Goal: Task Accomplishment & Management: Manage account settings

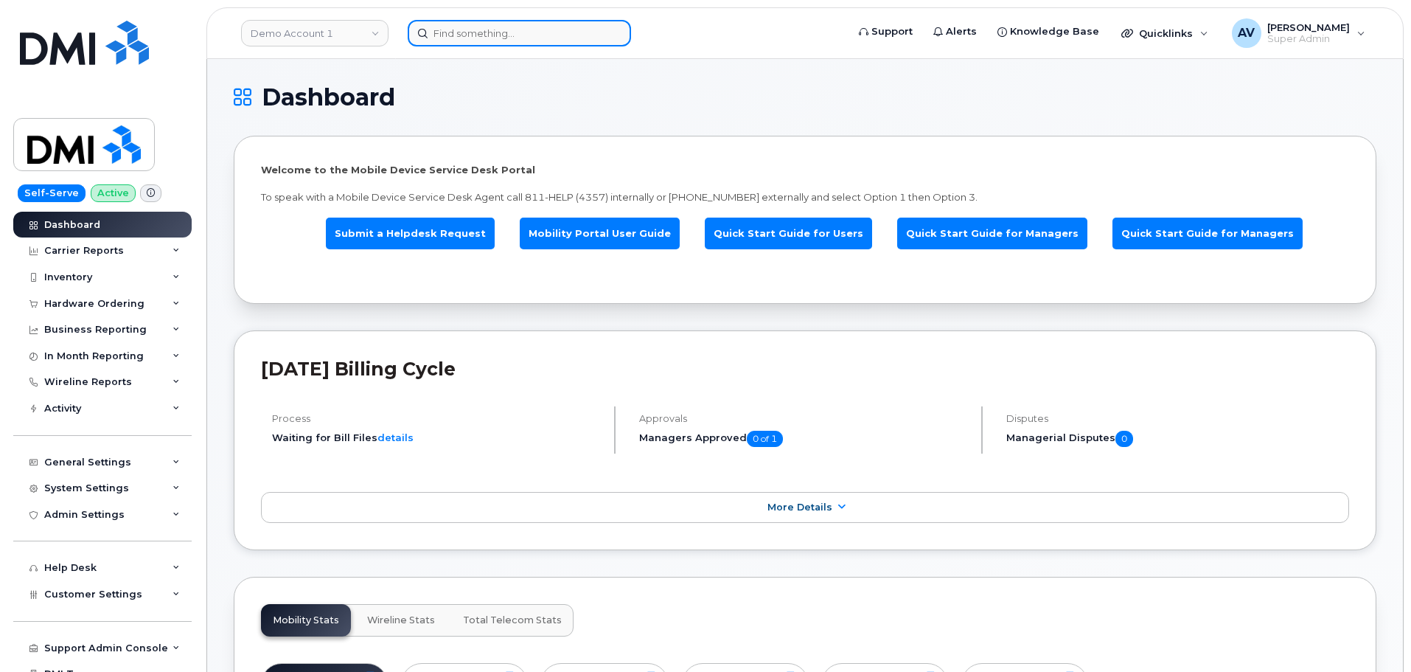
click at [490, 30] on input at bounding box center [519, 33] width 223 height 27
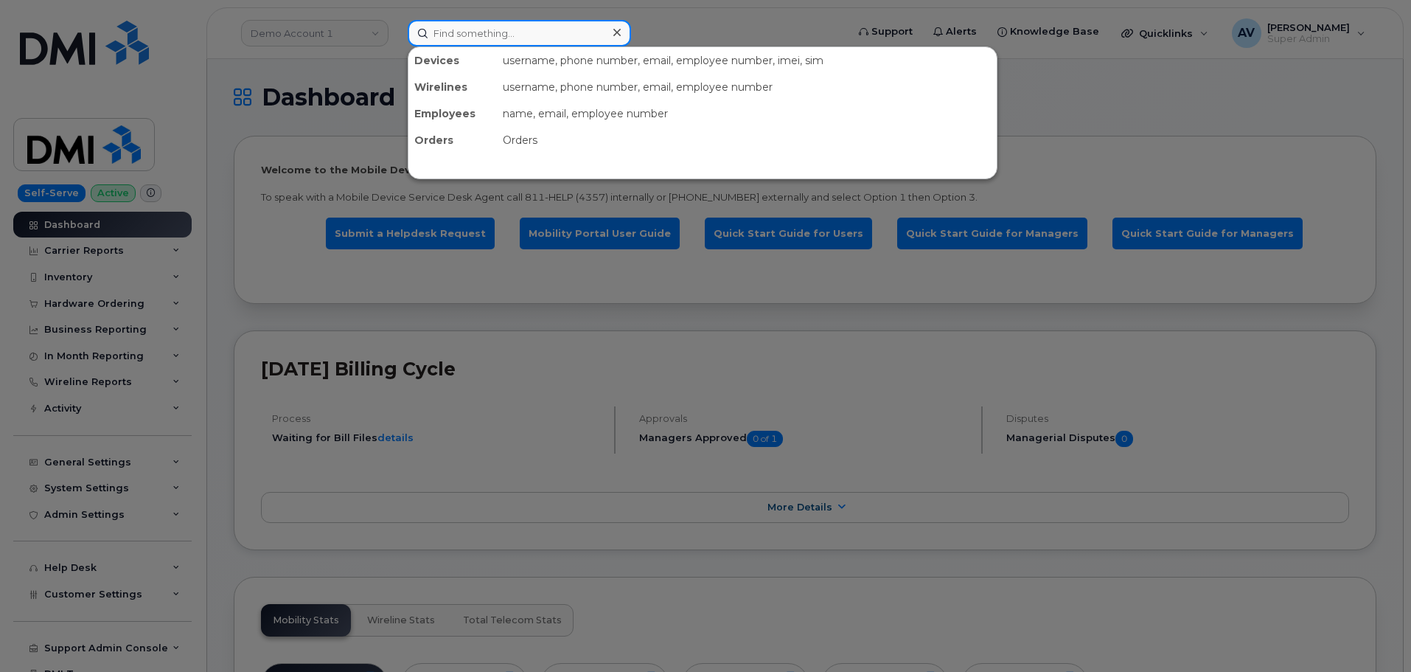
paste input "Dante Halaliku"
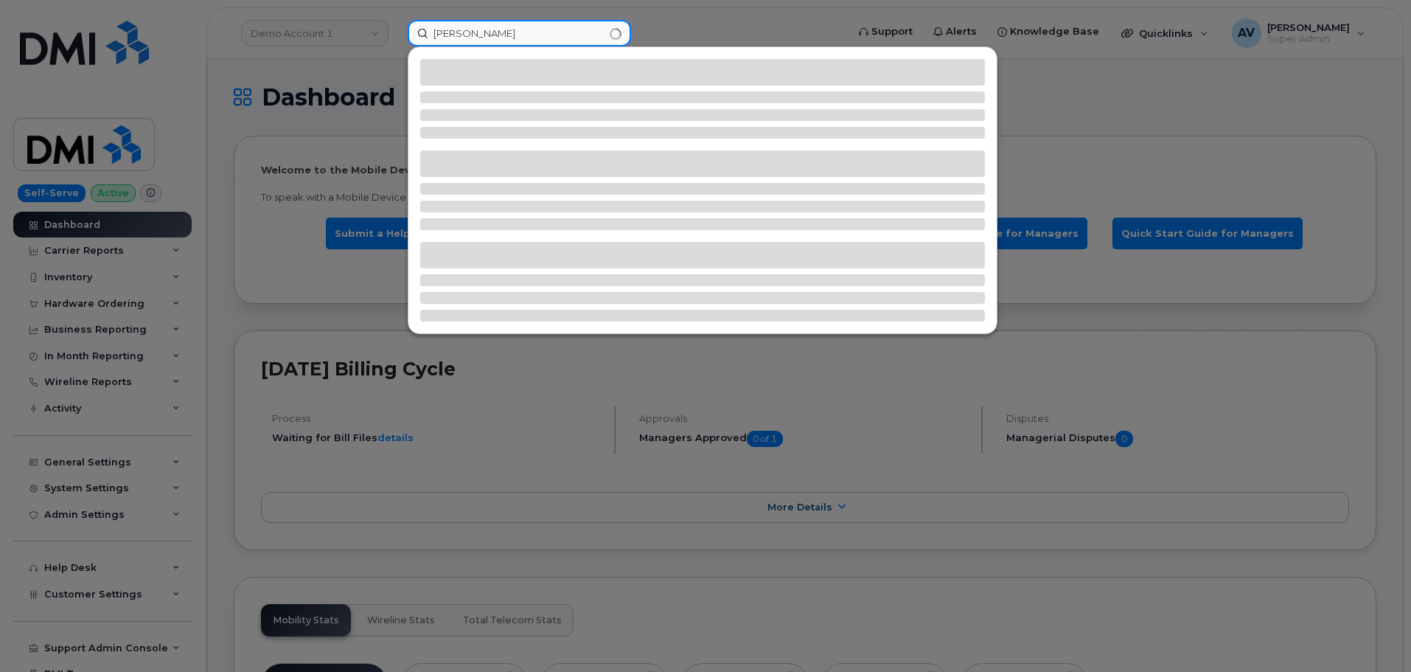
type input "Dante Halaliku"
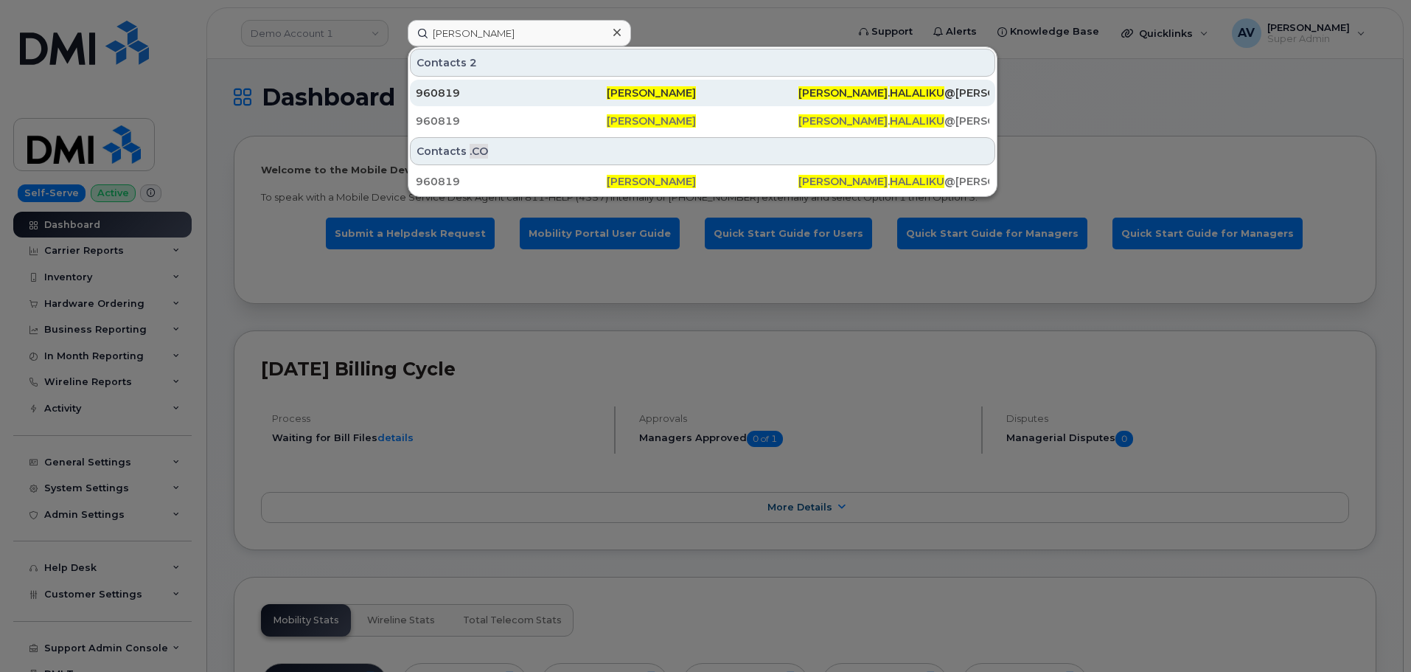
click at [495, 88] on div "960819" at bounding box center [511, 93] width 191 height 15
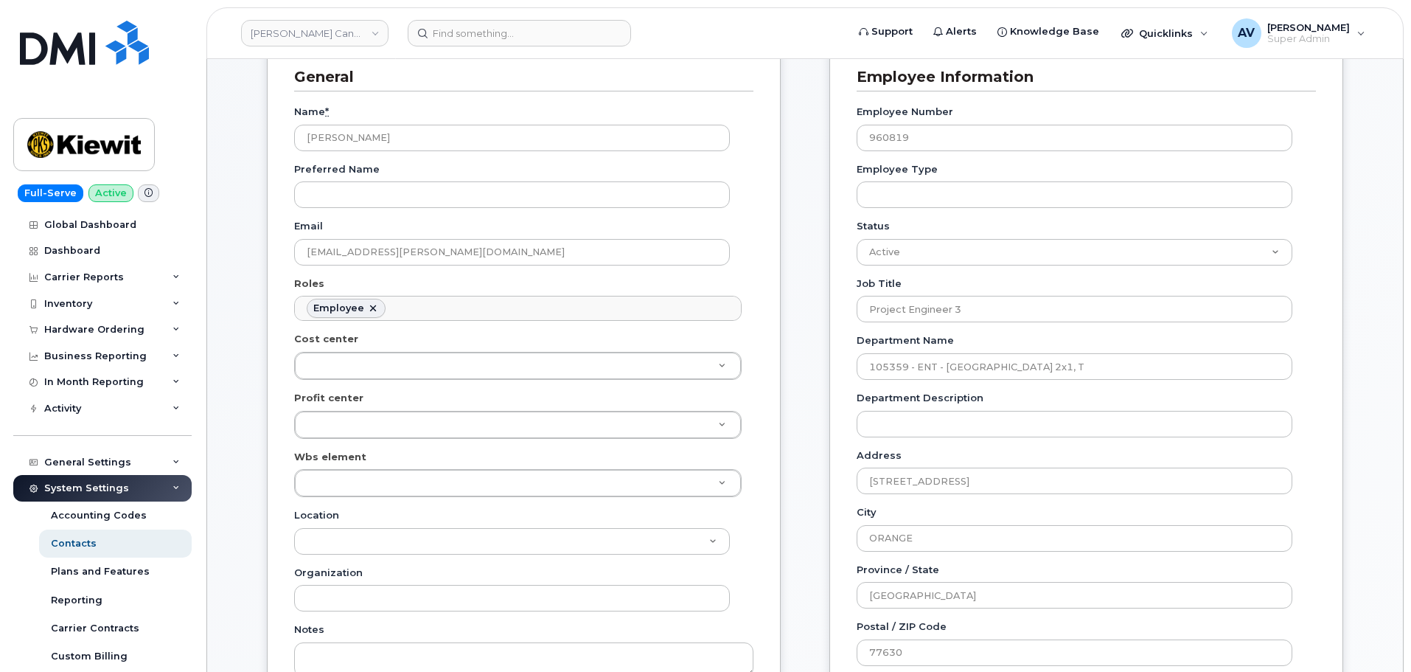
scroll to position [221, 0]
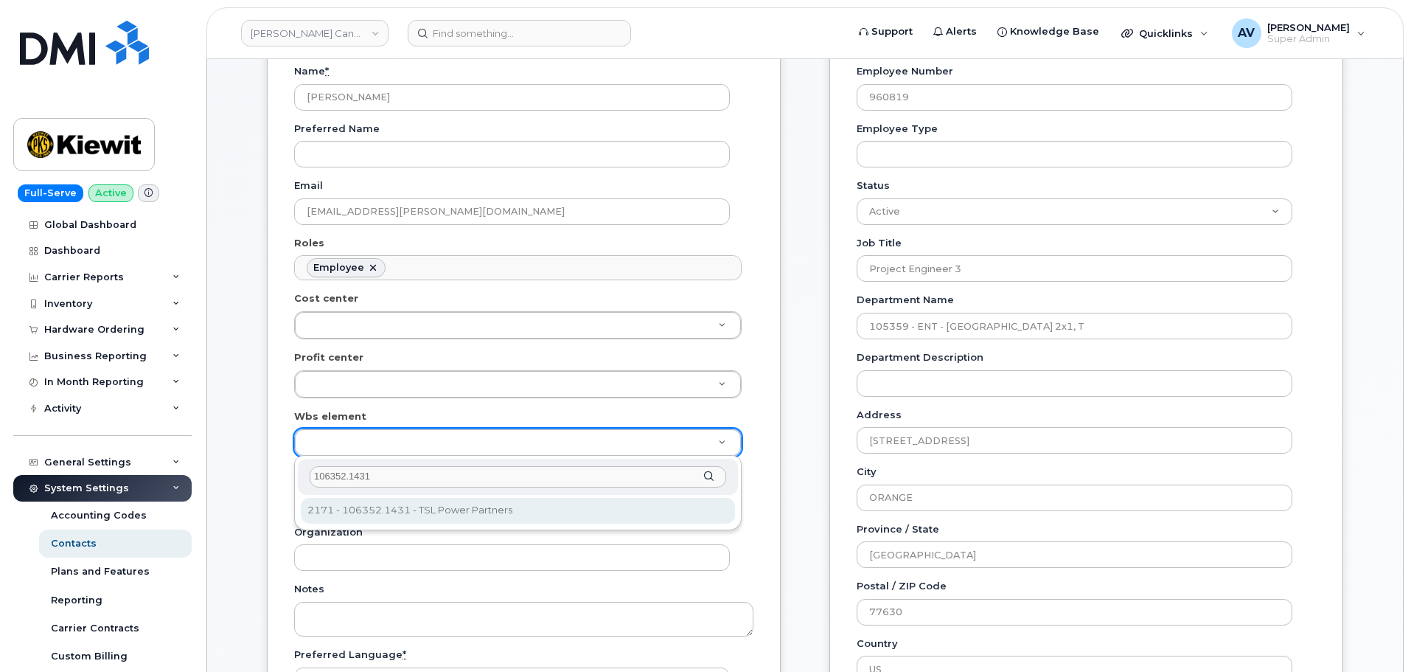
type input "106352.1431"
type input "35261441"
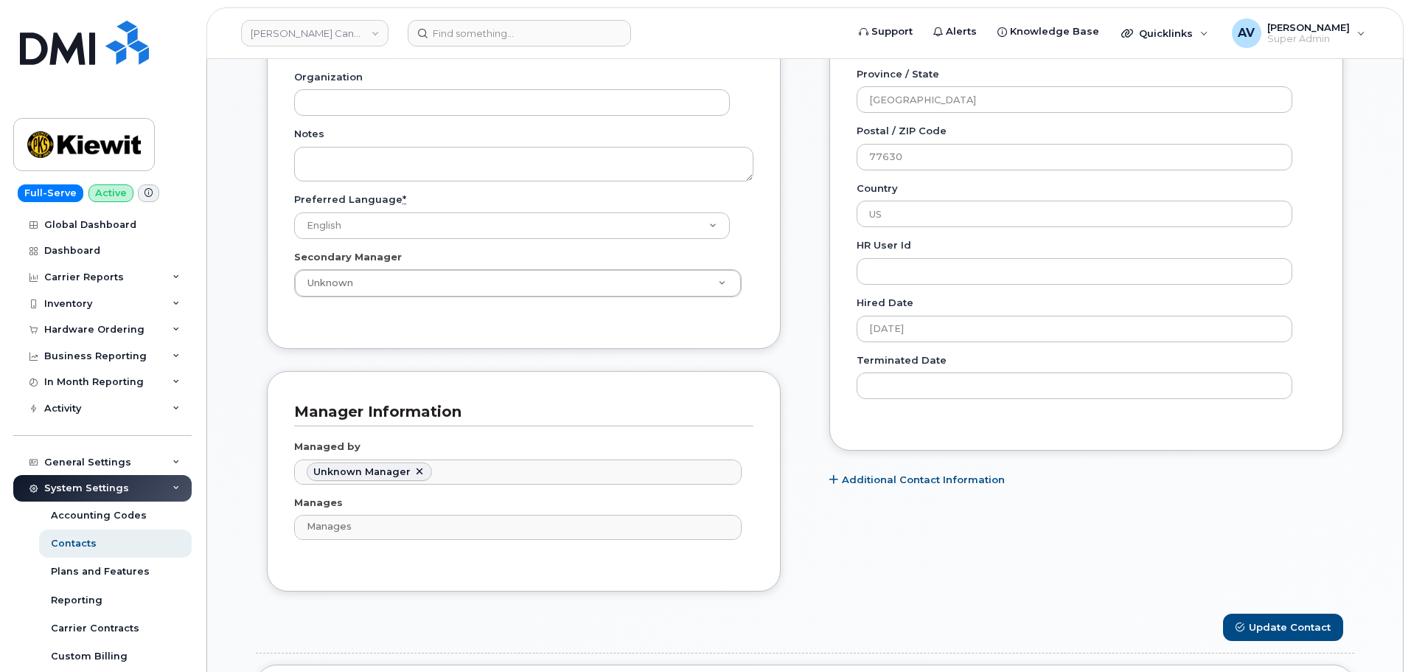
scroll to position [811, 0]
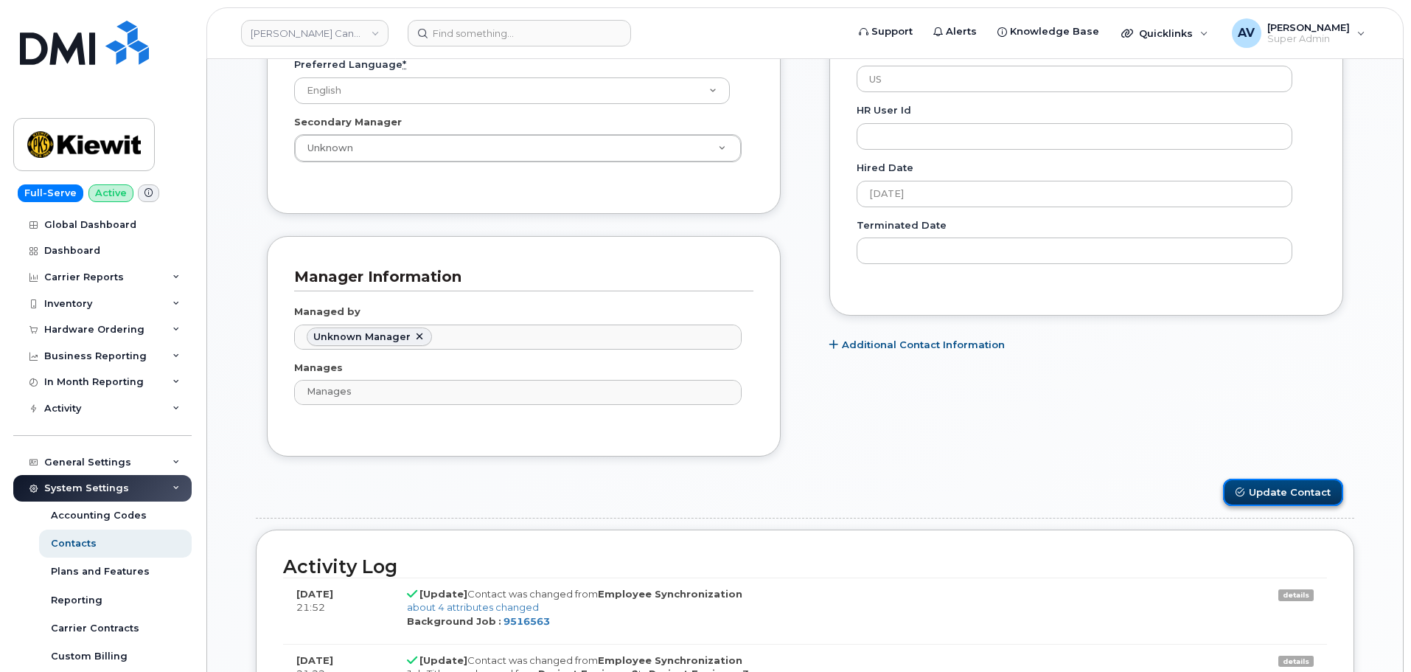
click at [1254, 492] on button "Update Contact" at bounding box center [1283, 491] width 120 height 27
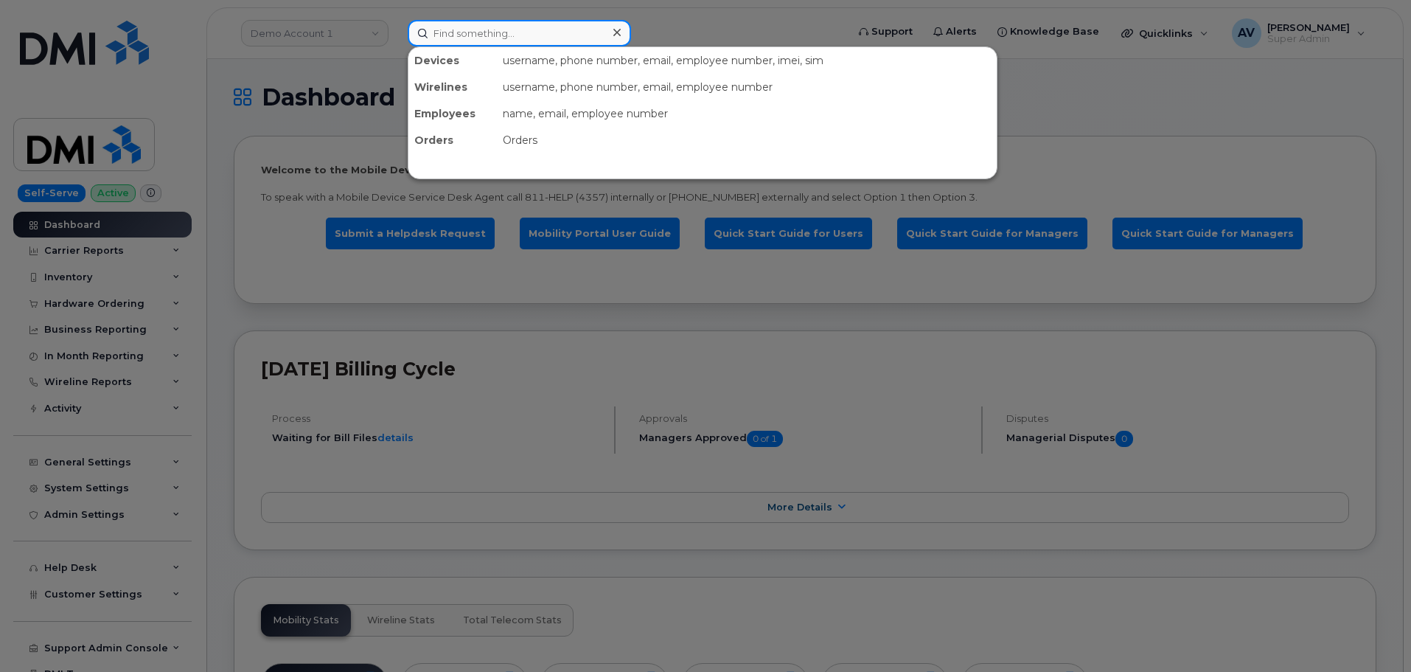
click at [508, 33] on input at bounding box center [519, 33] width 223 height 27
paste input "303211"
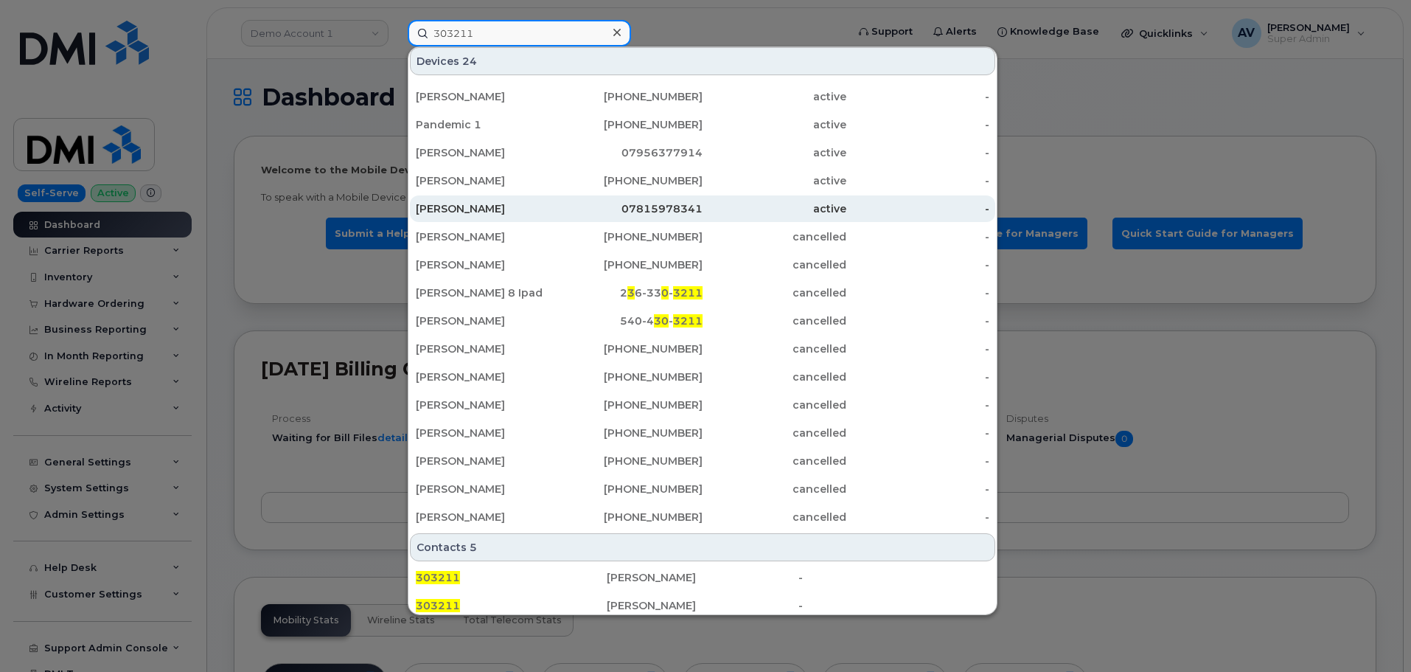
scroll to position [380, 0]
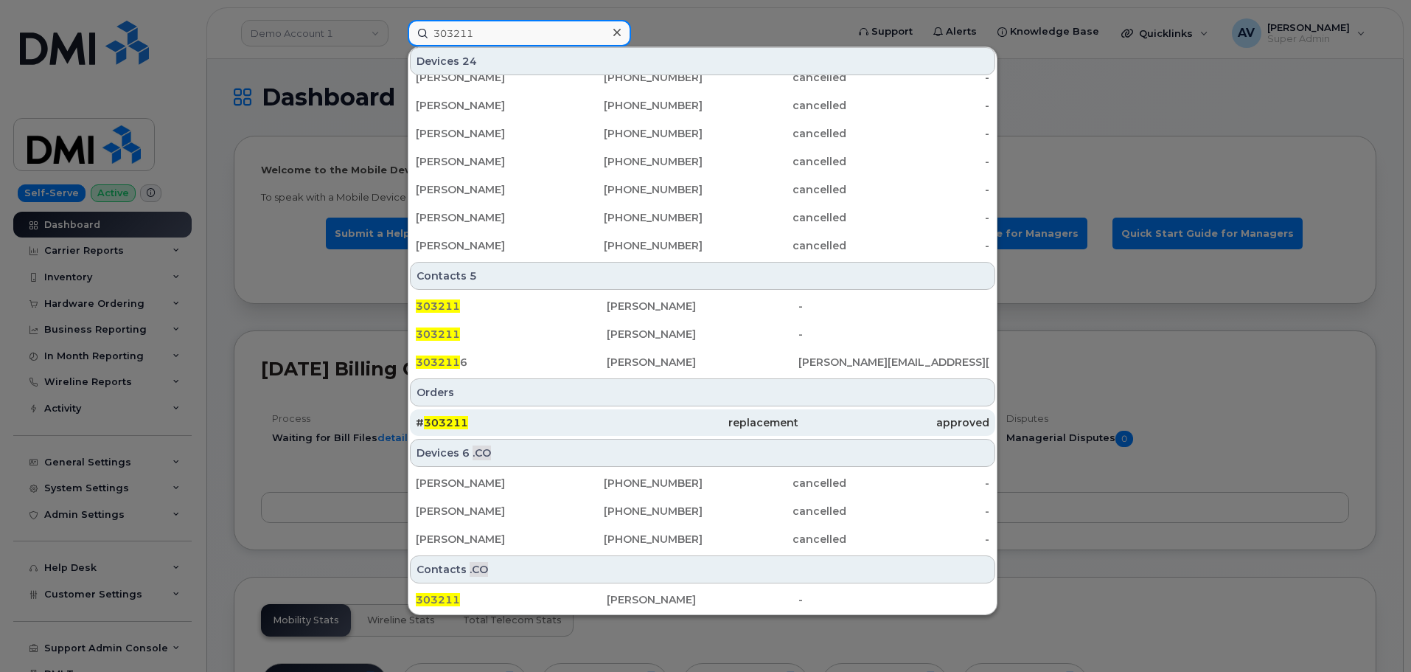
type input "303211"
click at [551, 421] on div "# 303211" at bounding box center [511, 422] width 191 height 15
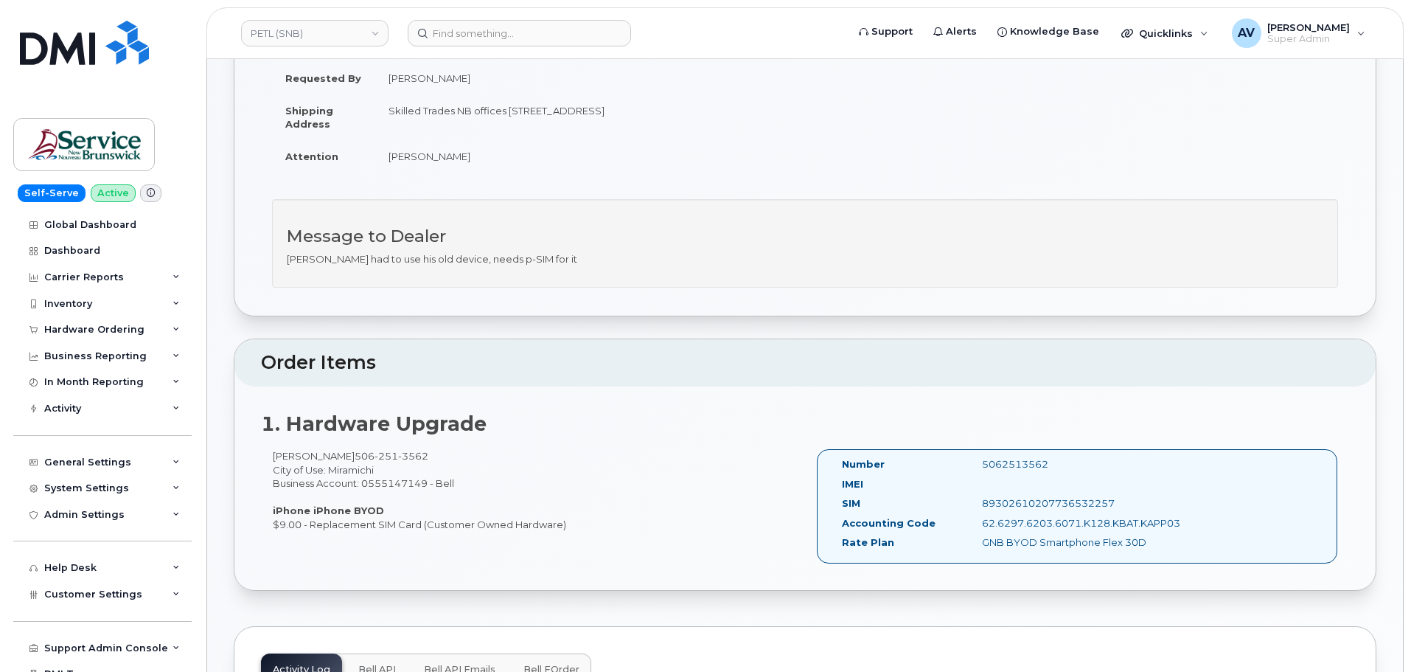
scroll to position [295, 0]
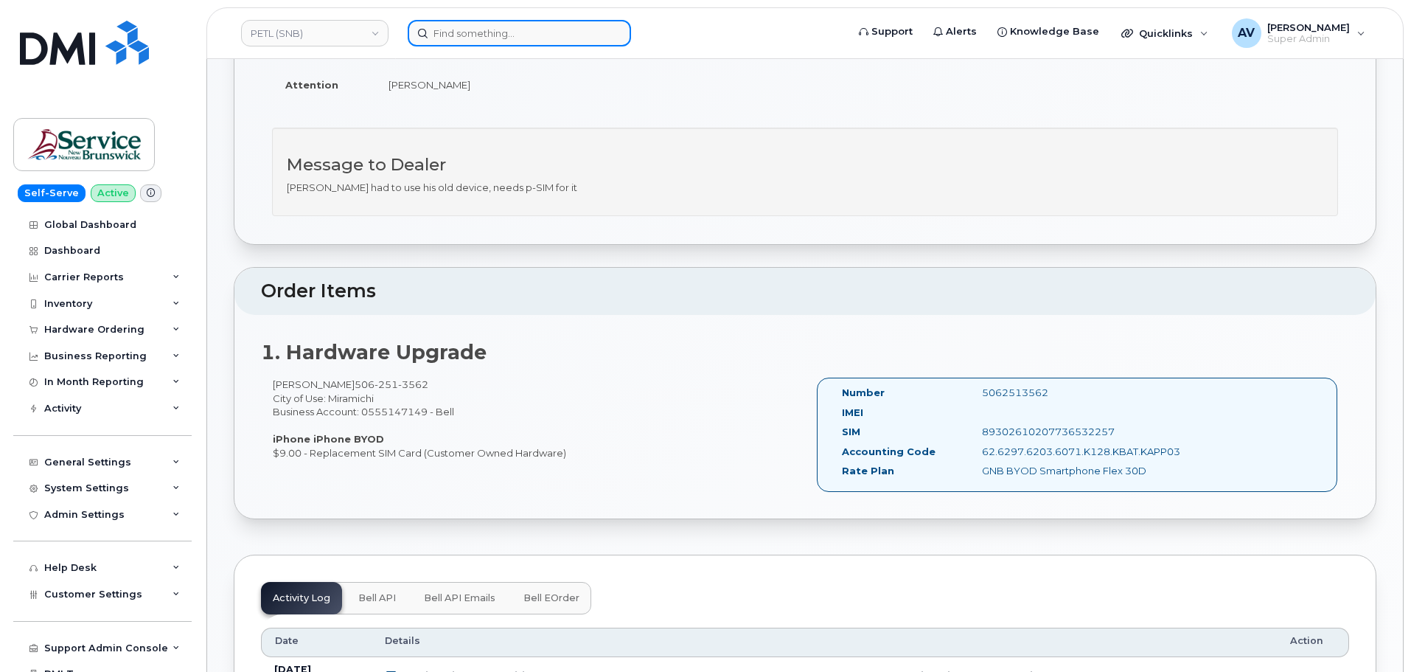
click at [496, 29] on input at bounding box center [519, 33] width 223 height 27
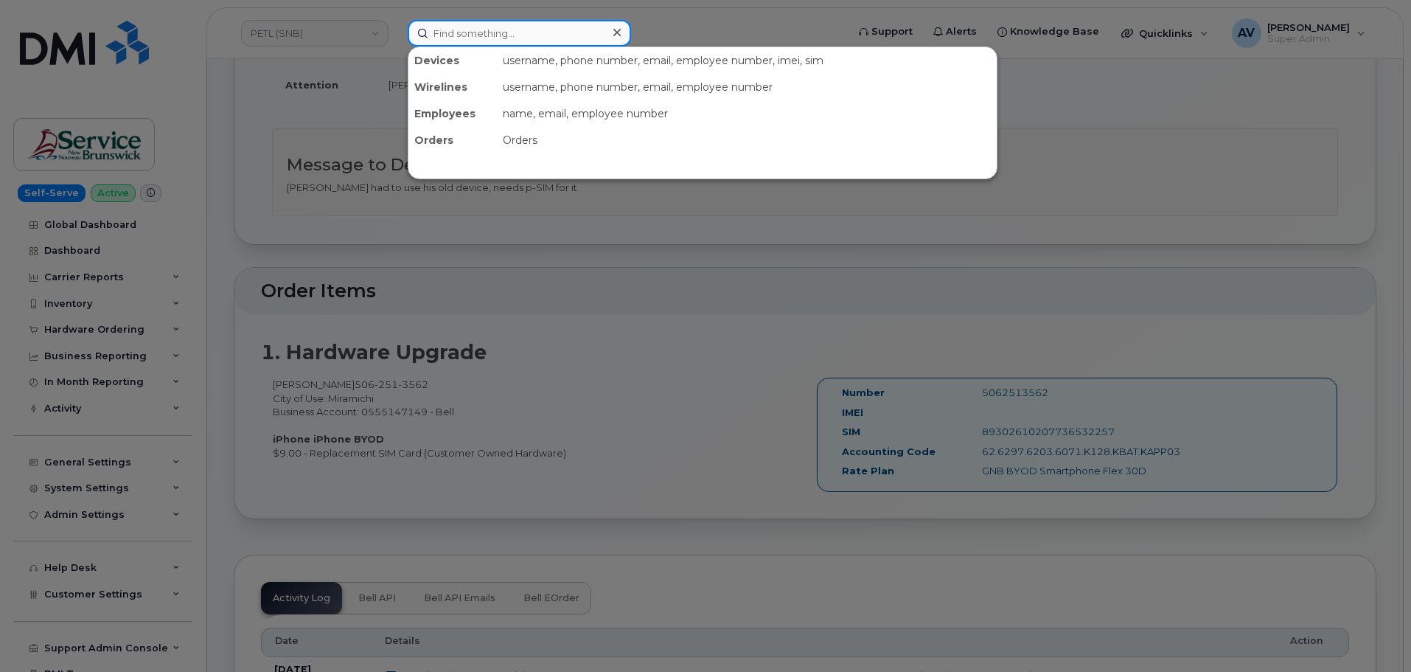
paste input "[PERSON_NAME]"
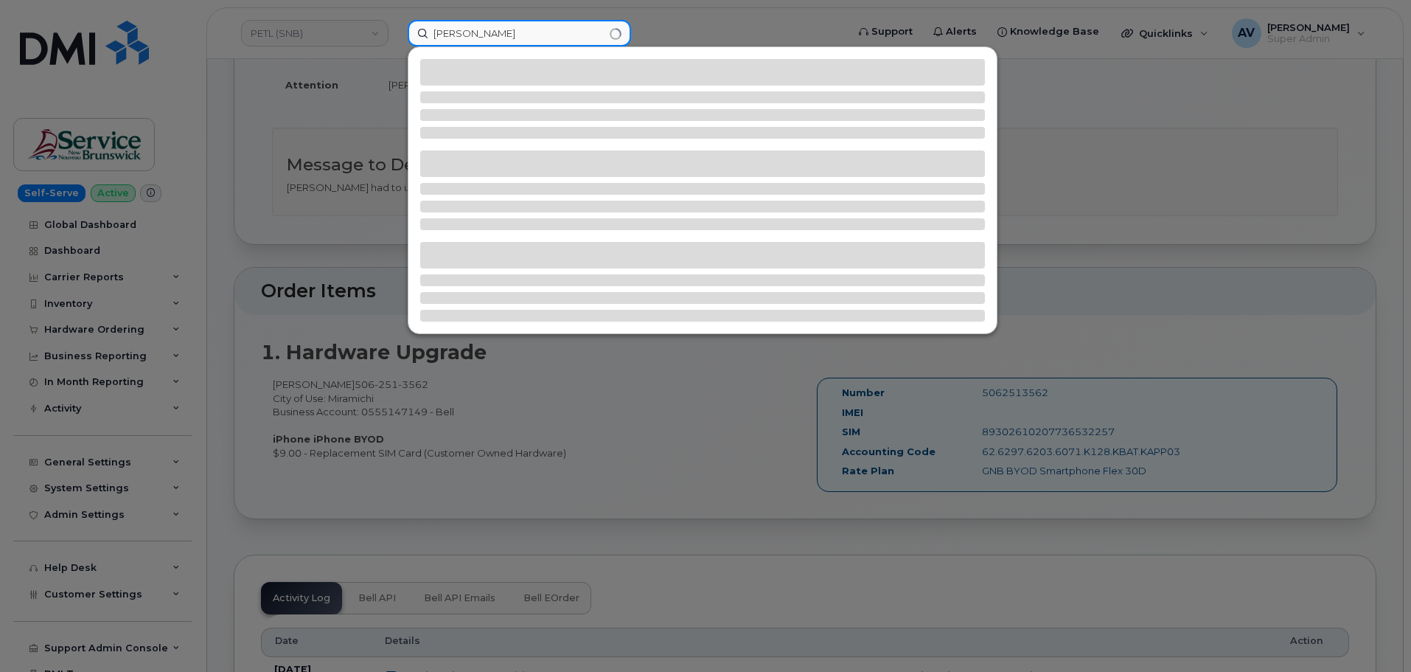
type input "[PERSON_NAME]"
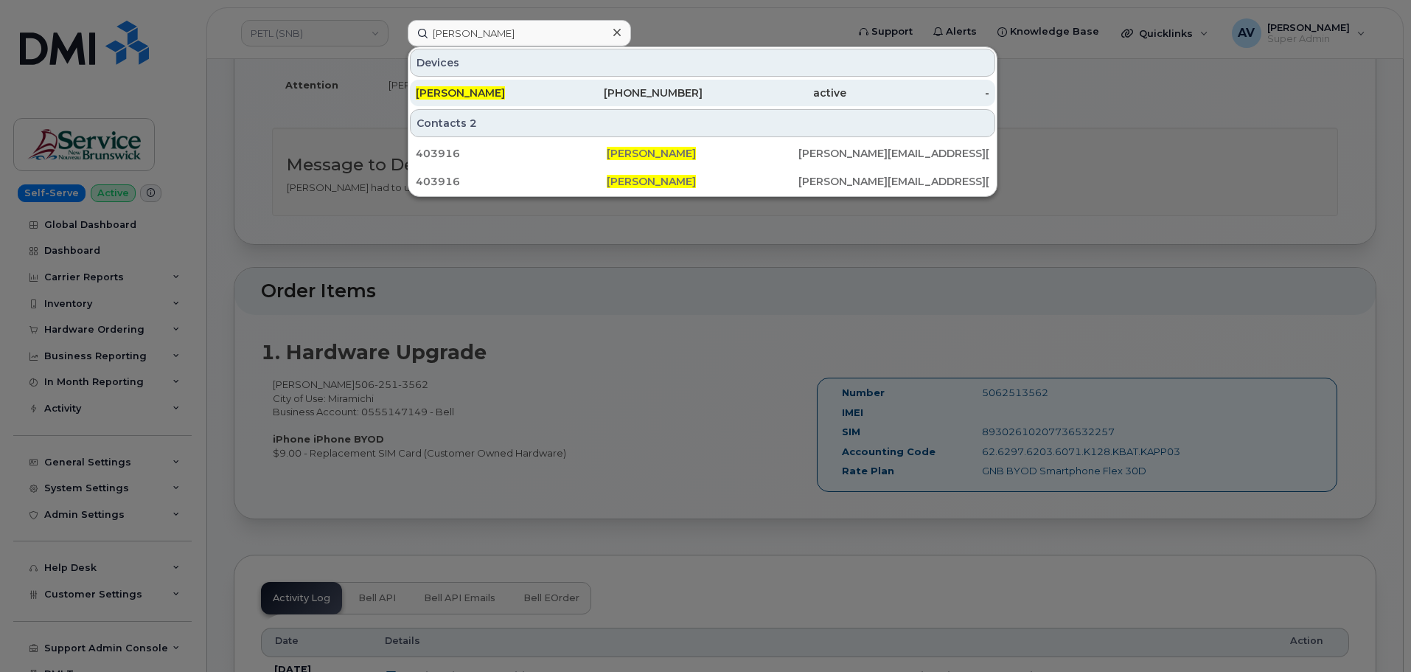
click at [554, 88] on div "[PERSON_NAME]" at bounding box center [488, 93] width 144 height 15
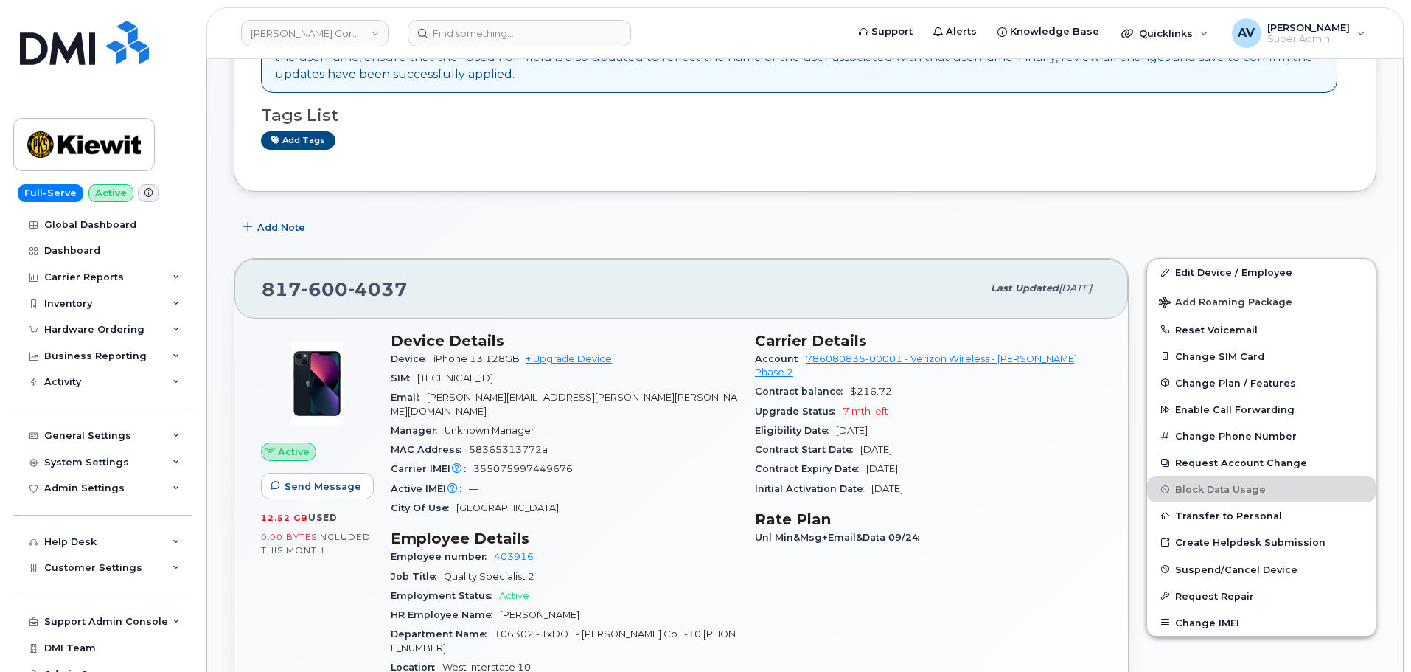
scroll to position [221, 0]
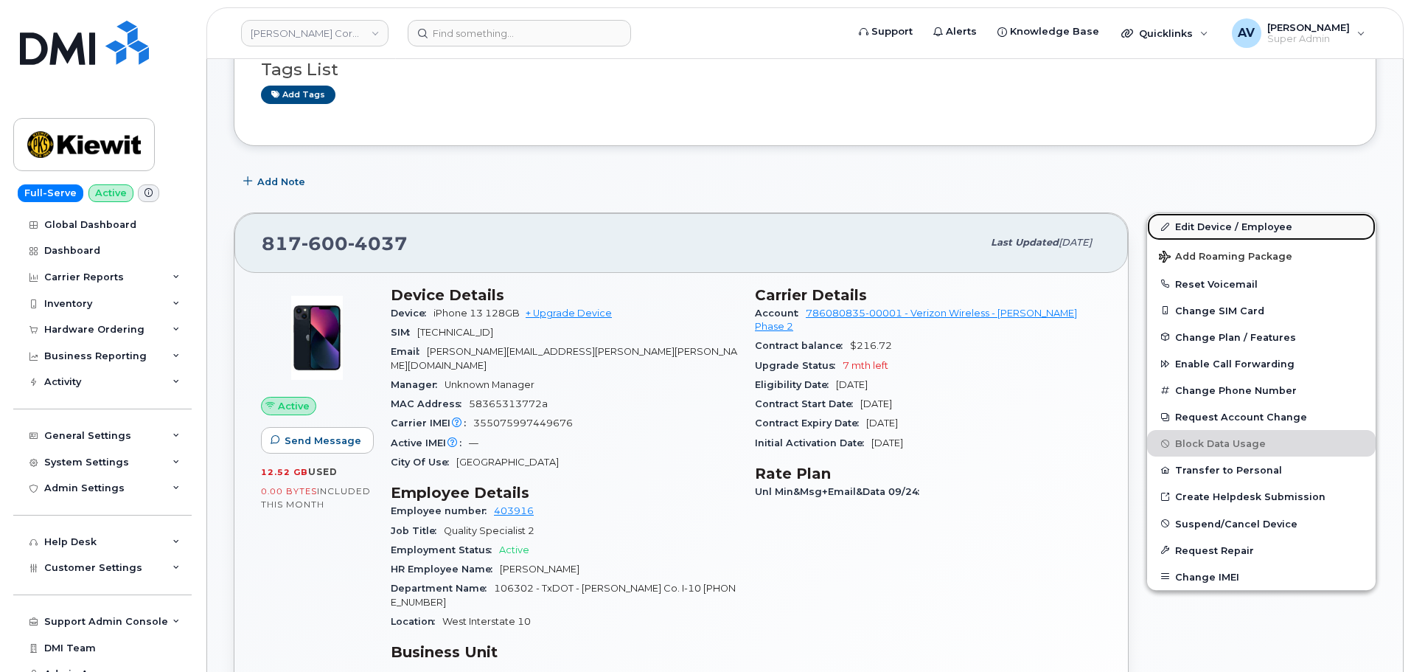
click at [1203, 227] on link "Edit Device / Employee" at bounding box center [1261, 226] width 229 height 27
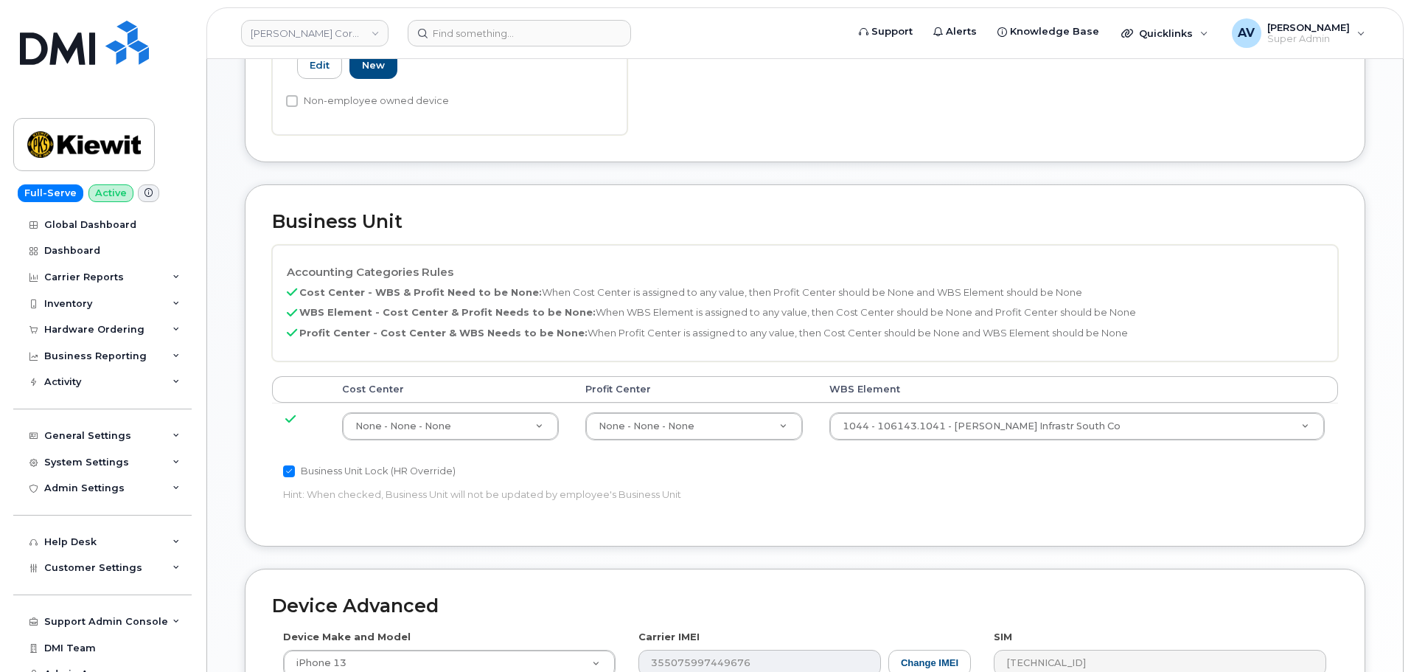
scroll to position [590, 0]
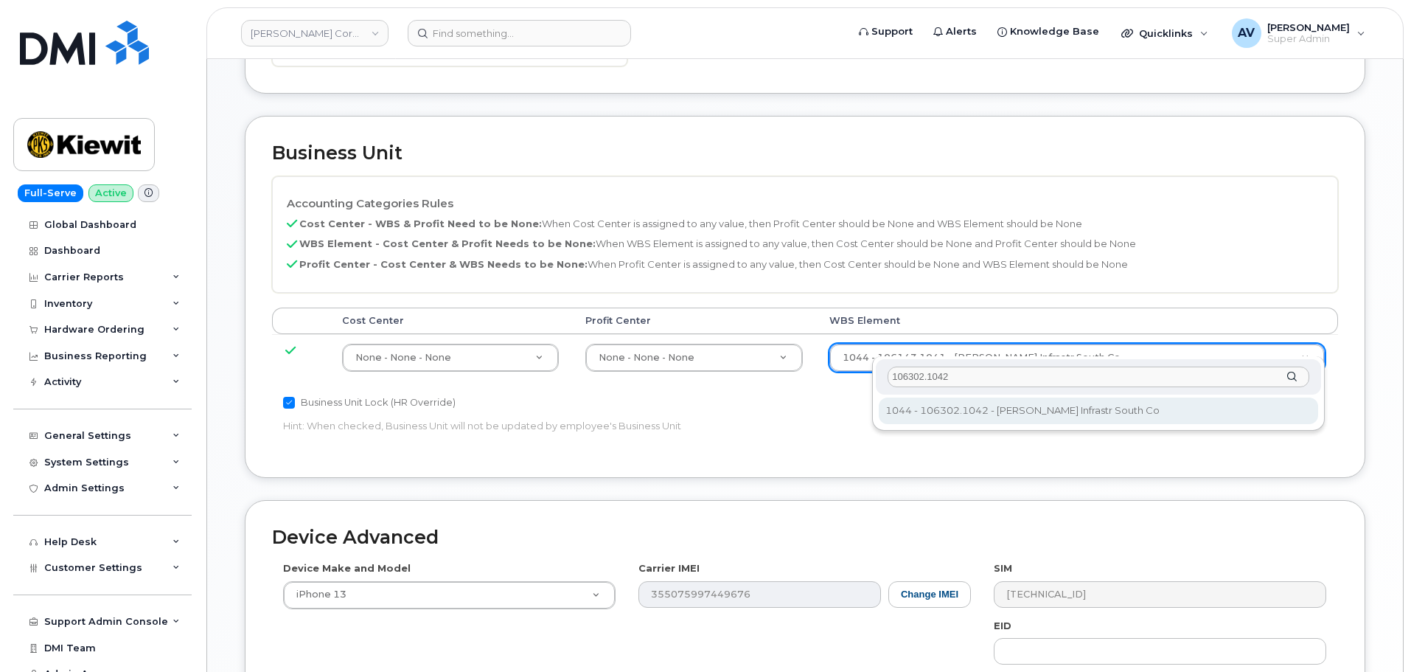
type input "106302.1042"
type input "35198727"
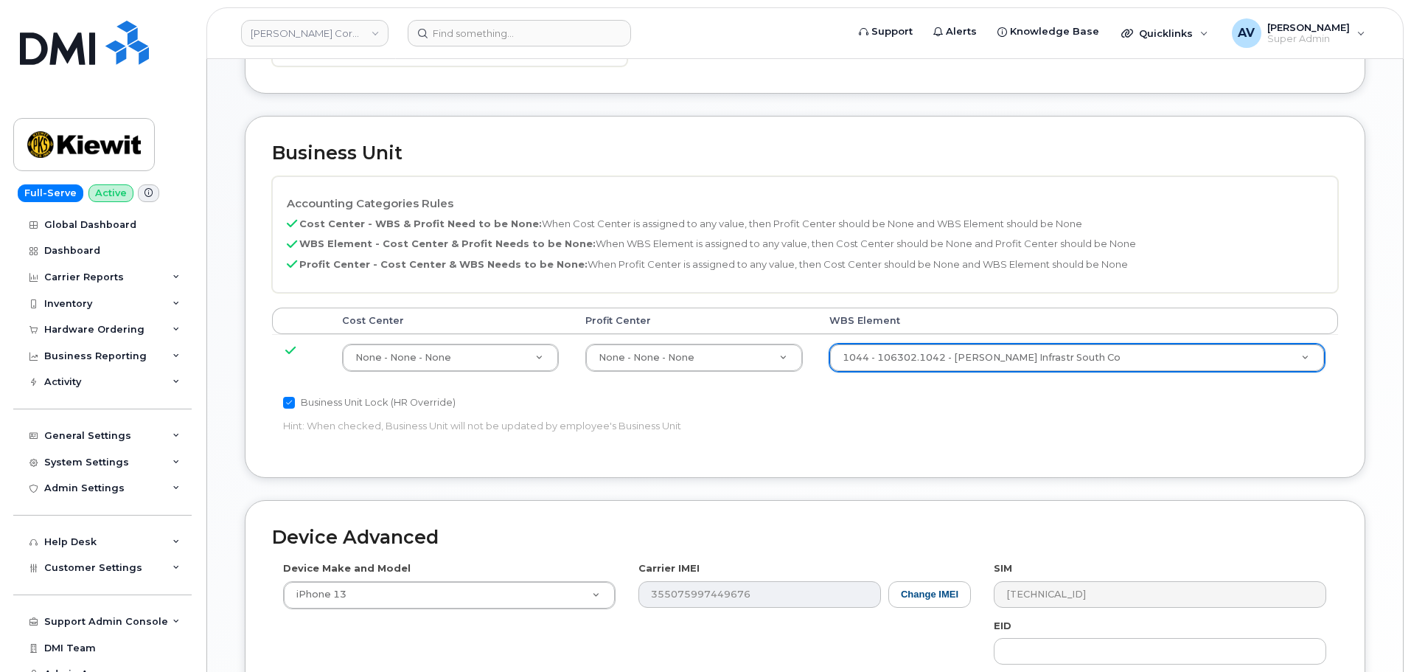
scroll to position [843, 0]
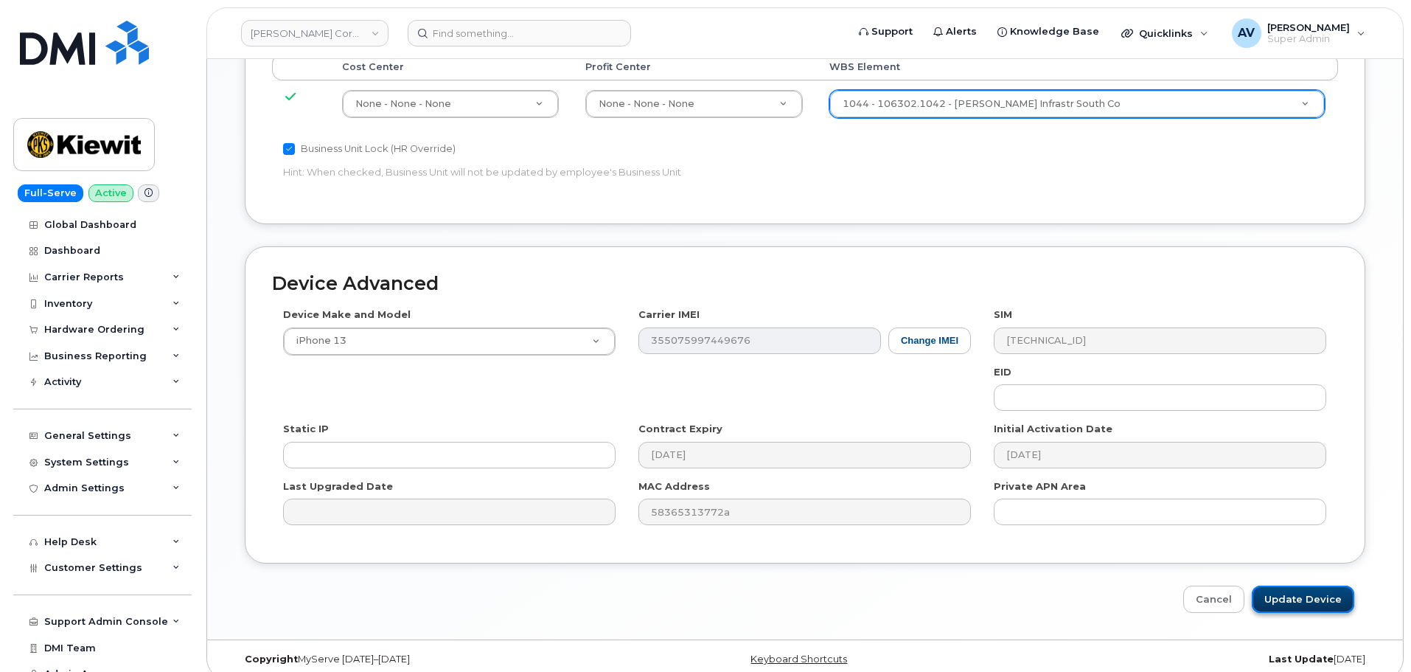
click at [1311, 585] on input "Update Device" at bounding box center [1303, 598] width 102 height 27
type input "Saving..."
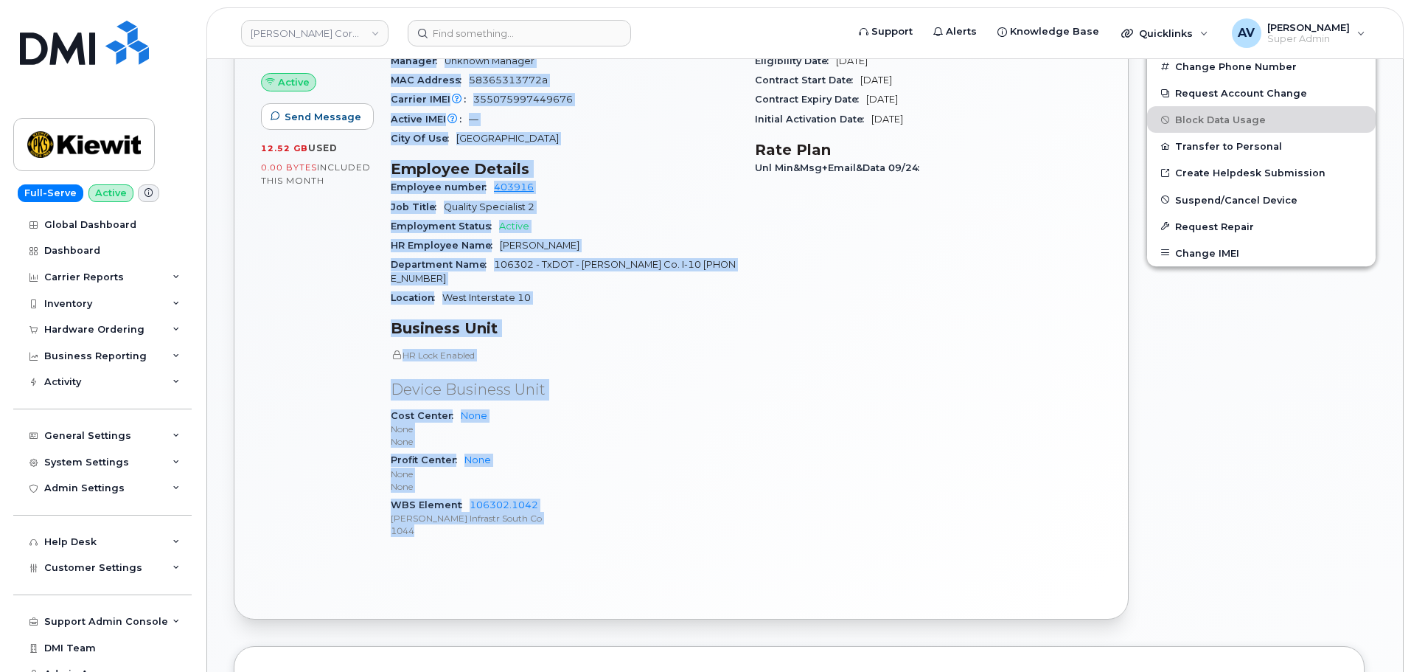
scroll to position [590, 0]
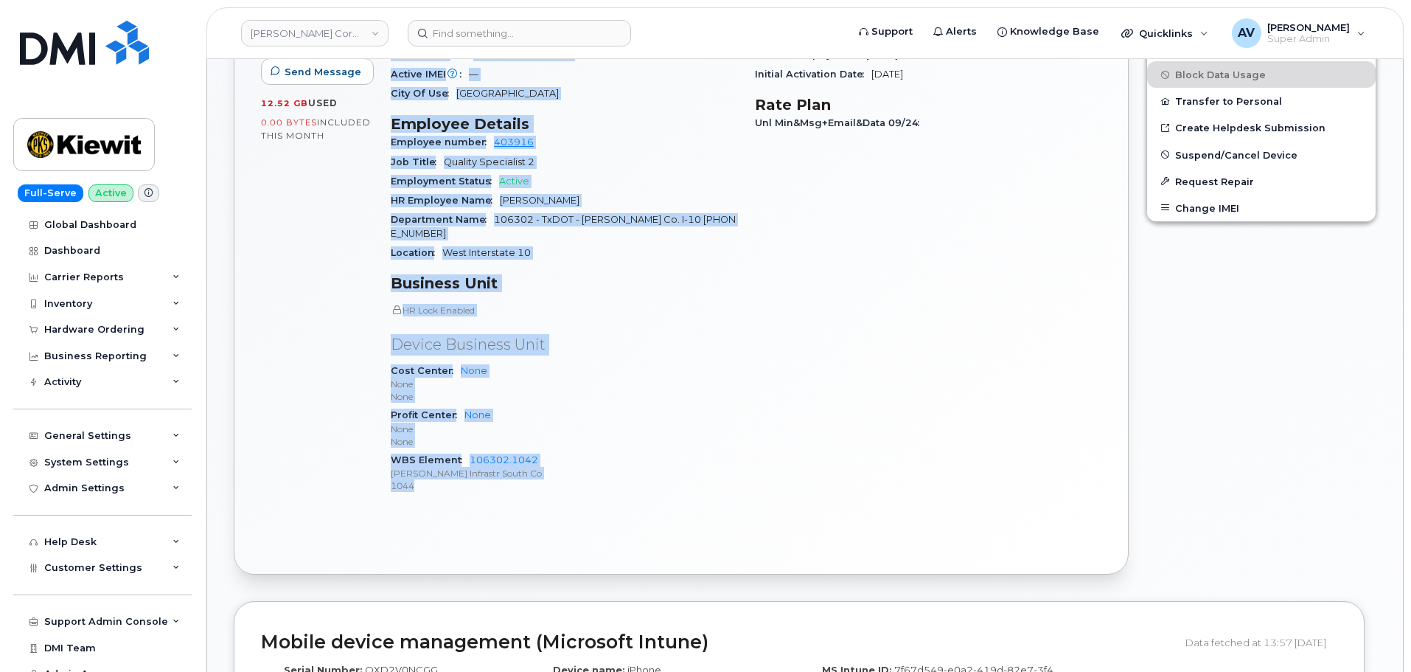
drag, startPoint x: 390, startPoint y: 362, endPoint x: 599, endPoint y: 485, distance: 242.2
click at [599, 485] on div "Device Details Device iPhone 13 128GB + Upgrade Device SIM 89148000009628482632…" at bounding box center [564, 212] width 364 height 607
copy div "Device Details Device iPhone 13 128GB + Upgrade Device SIM 89148000009628482632…"
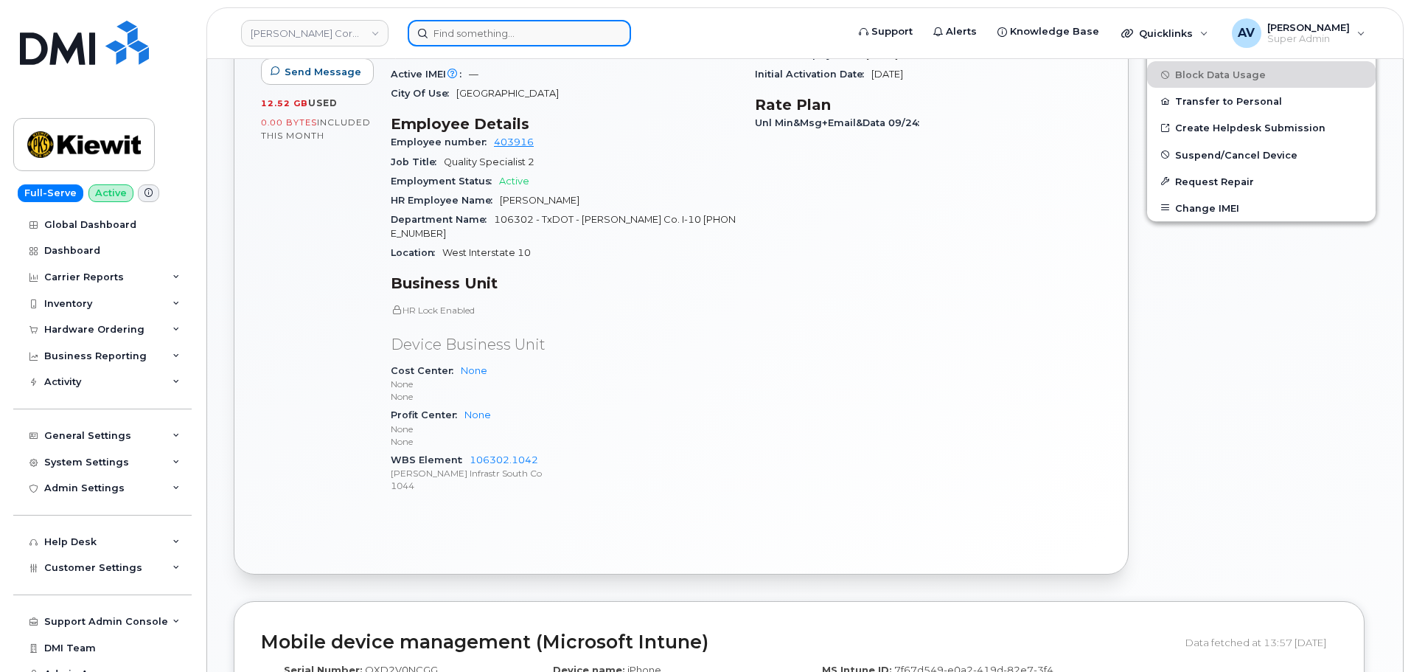
click at [523, 37] on input at bounding box center [519, 33] width 223 height 27
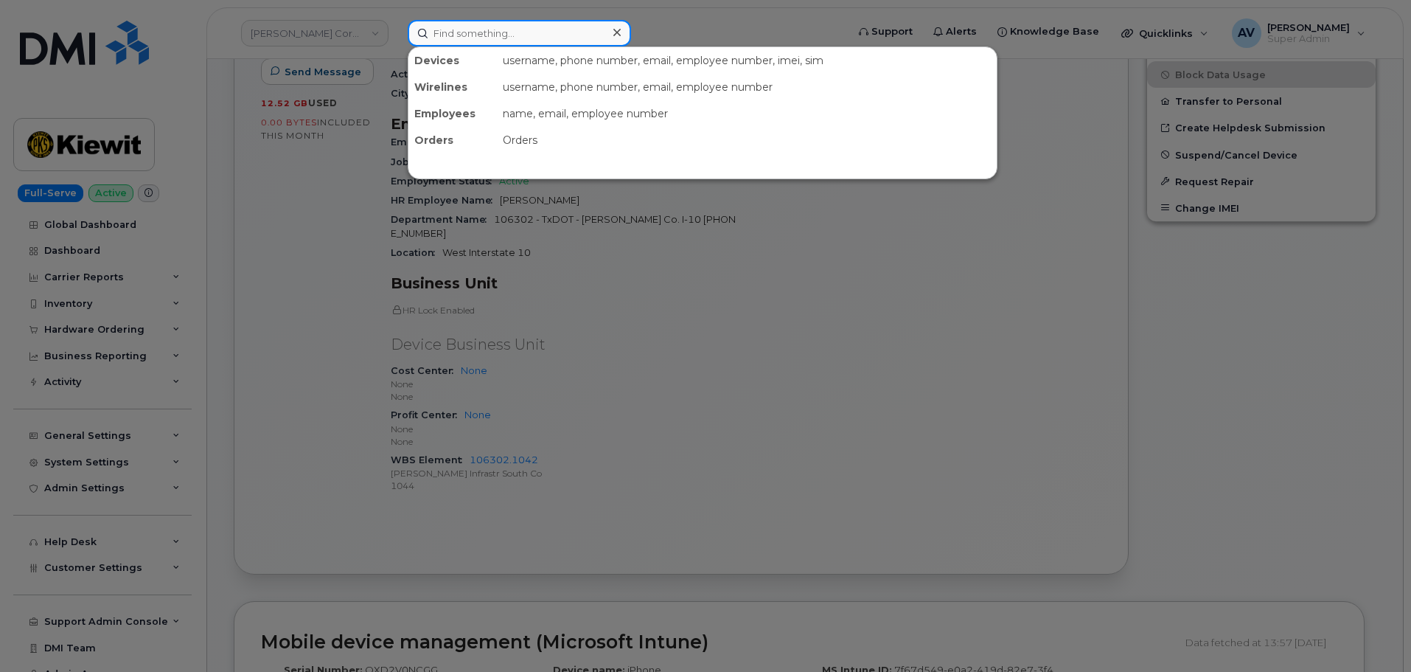
paste input "[PERSON_NAME]"
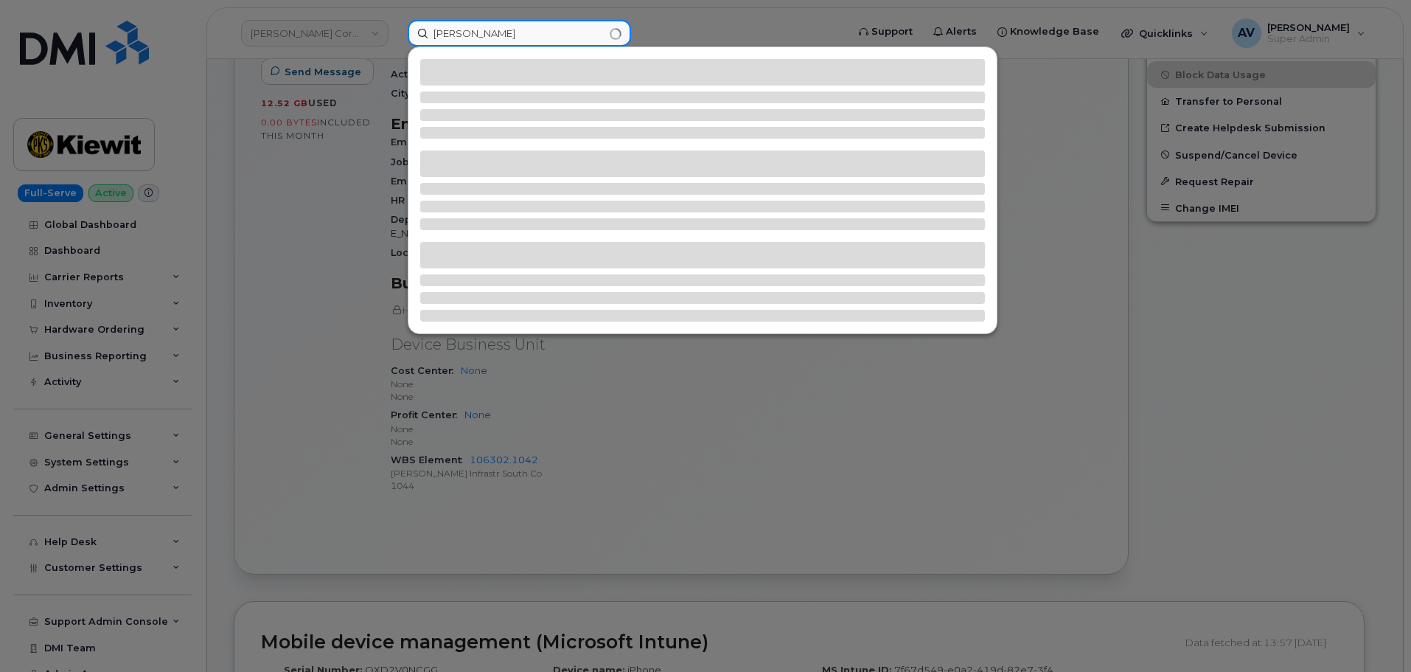
type input "[PERSON_NAME]"
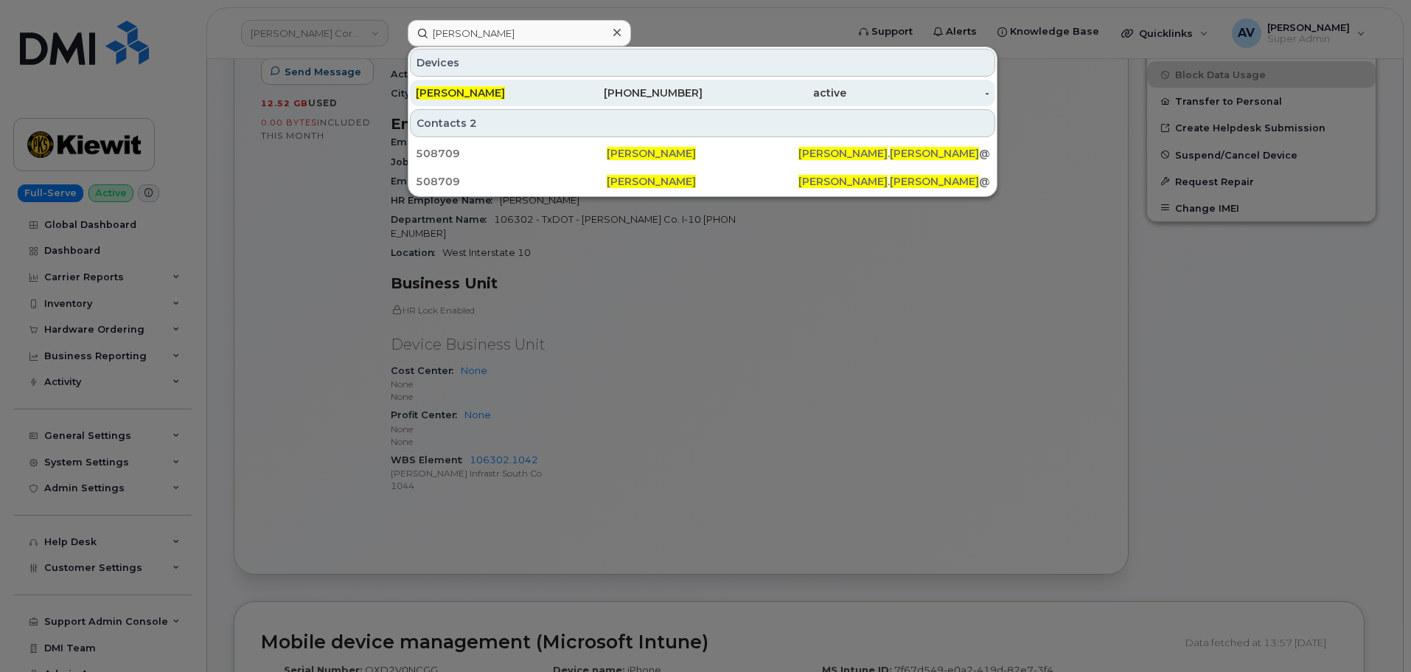
click at [673, 88] on div "603-815-8304" at bounding box center [631, 93] width 144 height 15
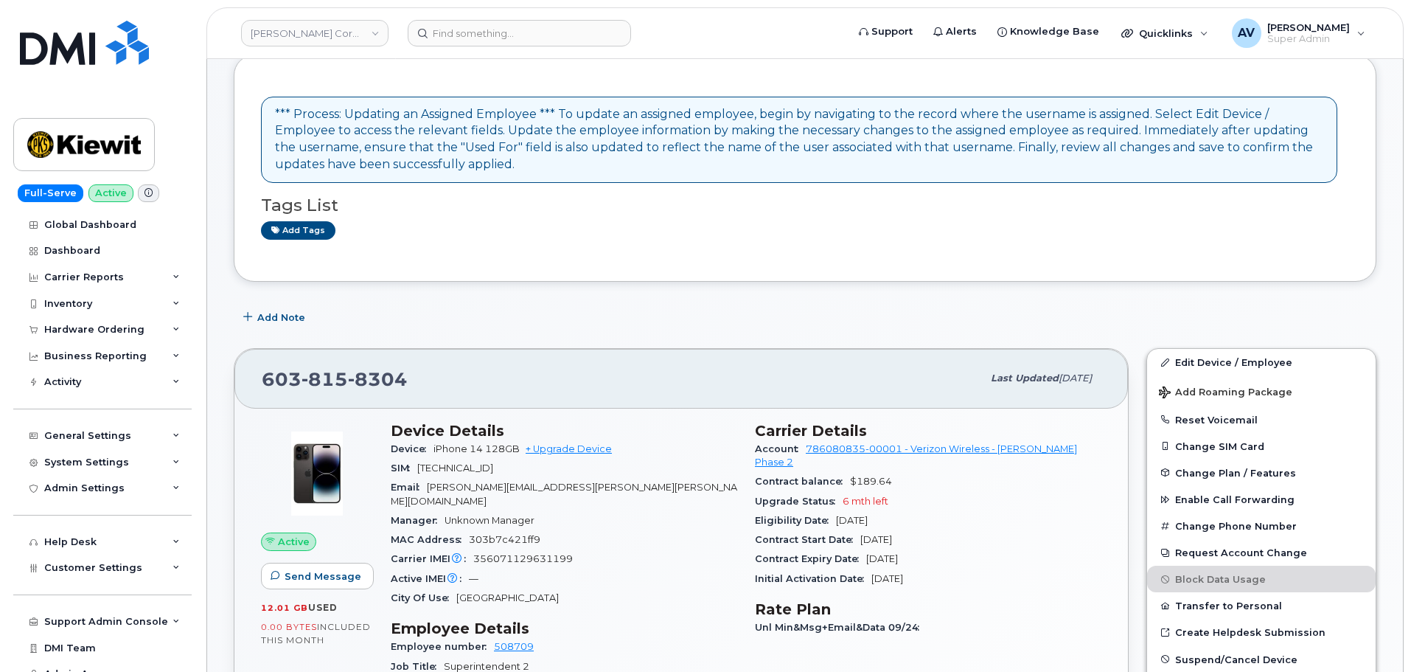
scroll to position [295, 0]
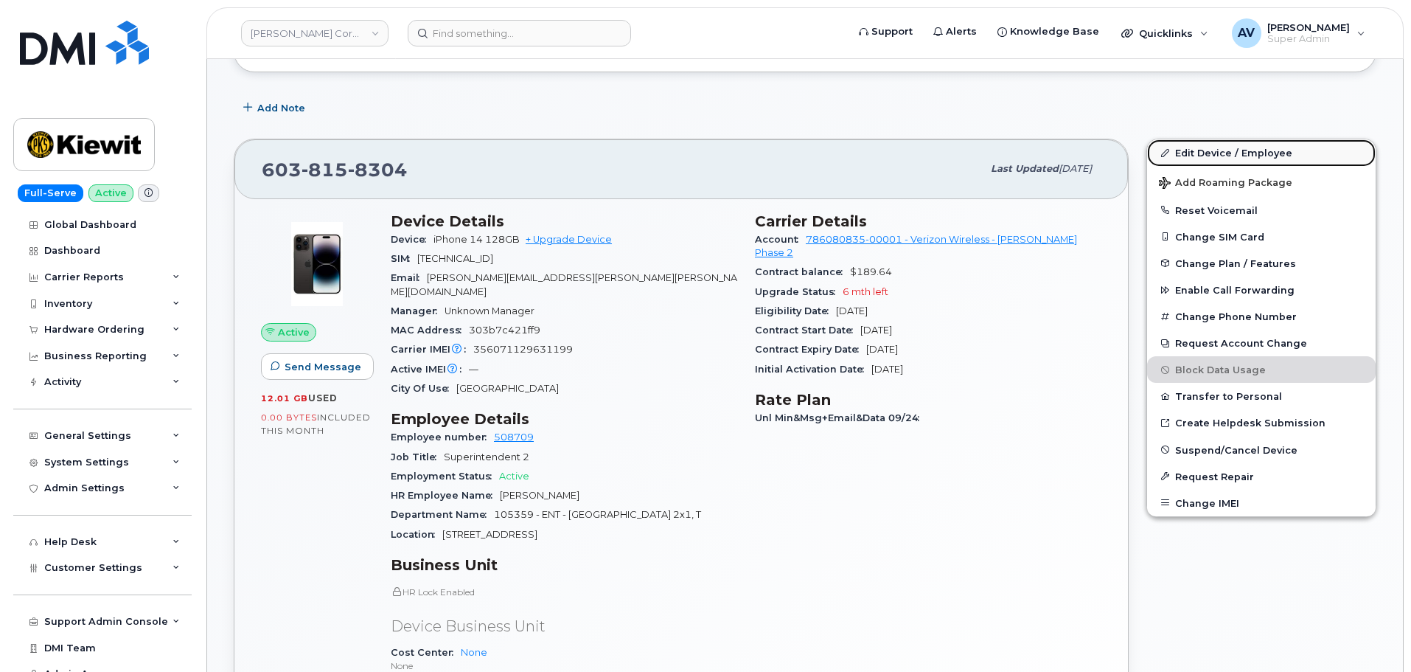
click at [1190, 151] on link "Edit Device / Employee" at bounding box center [1261, 152] width 229 height 27
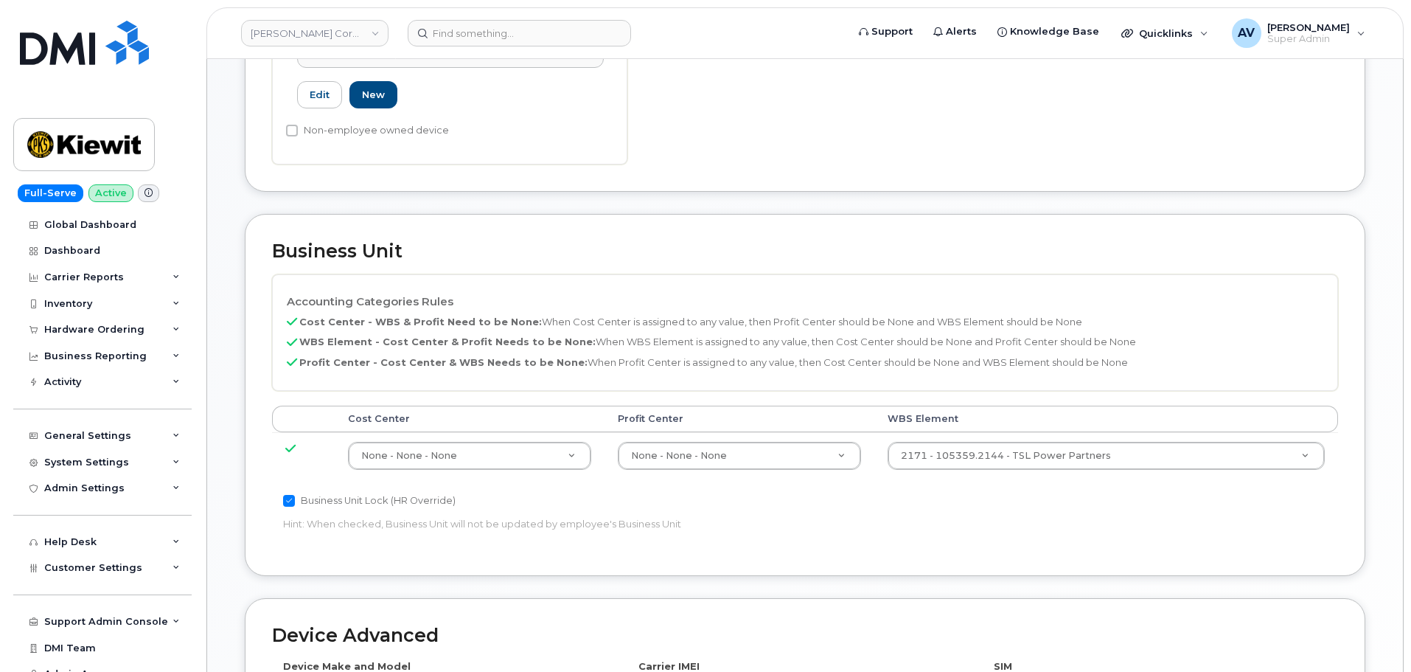
scroll to position [516, 0]
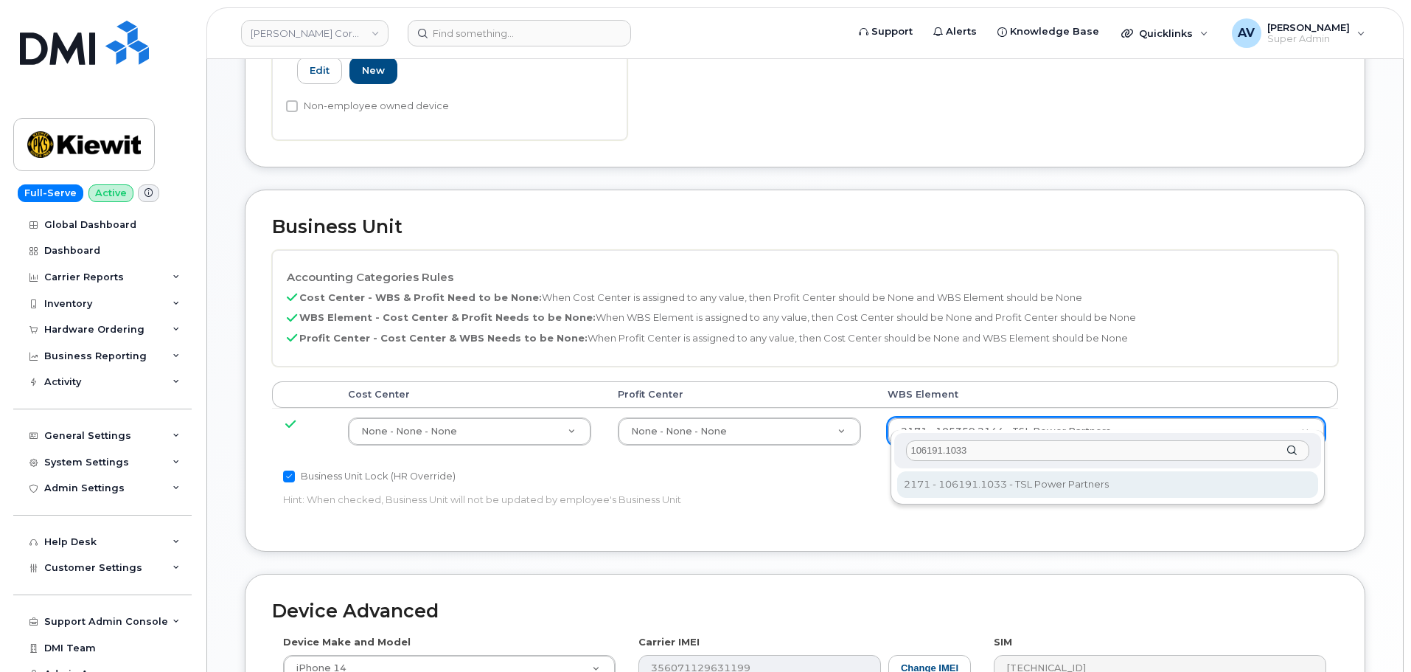
type input "106191.1033"
type input "33498598"
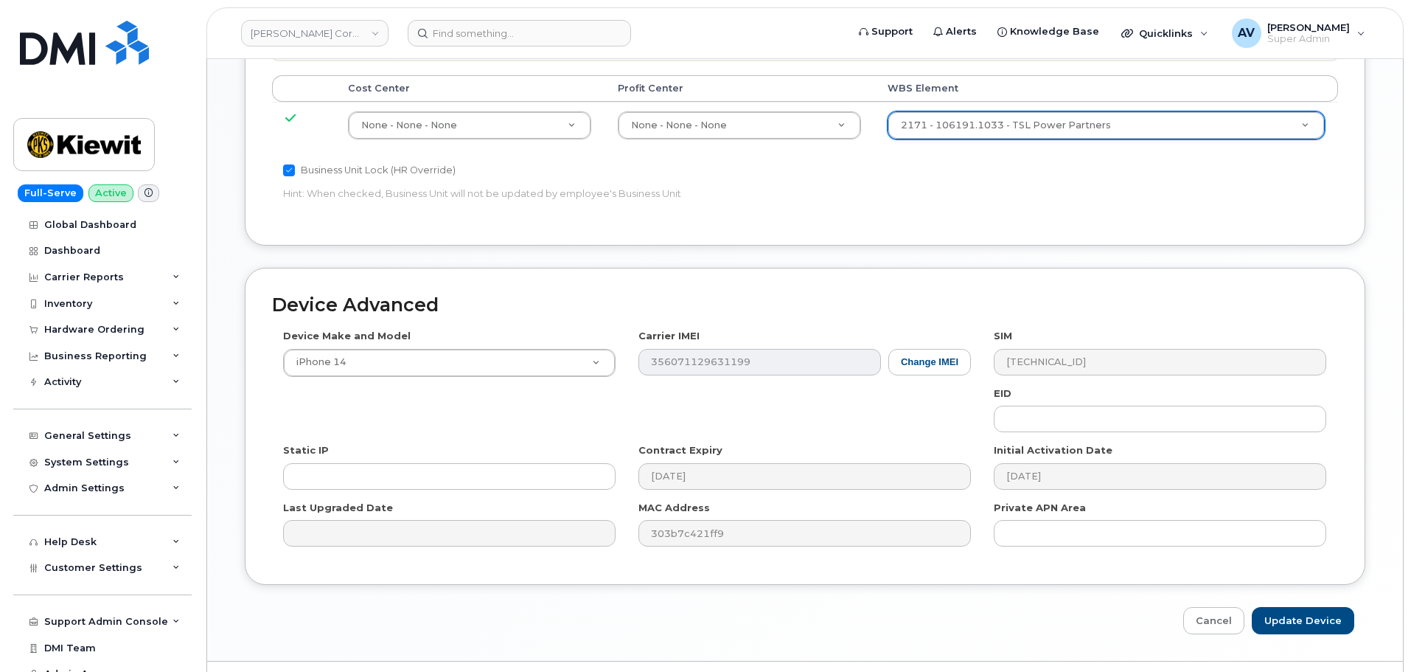
scroll to position [843, 0]
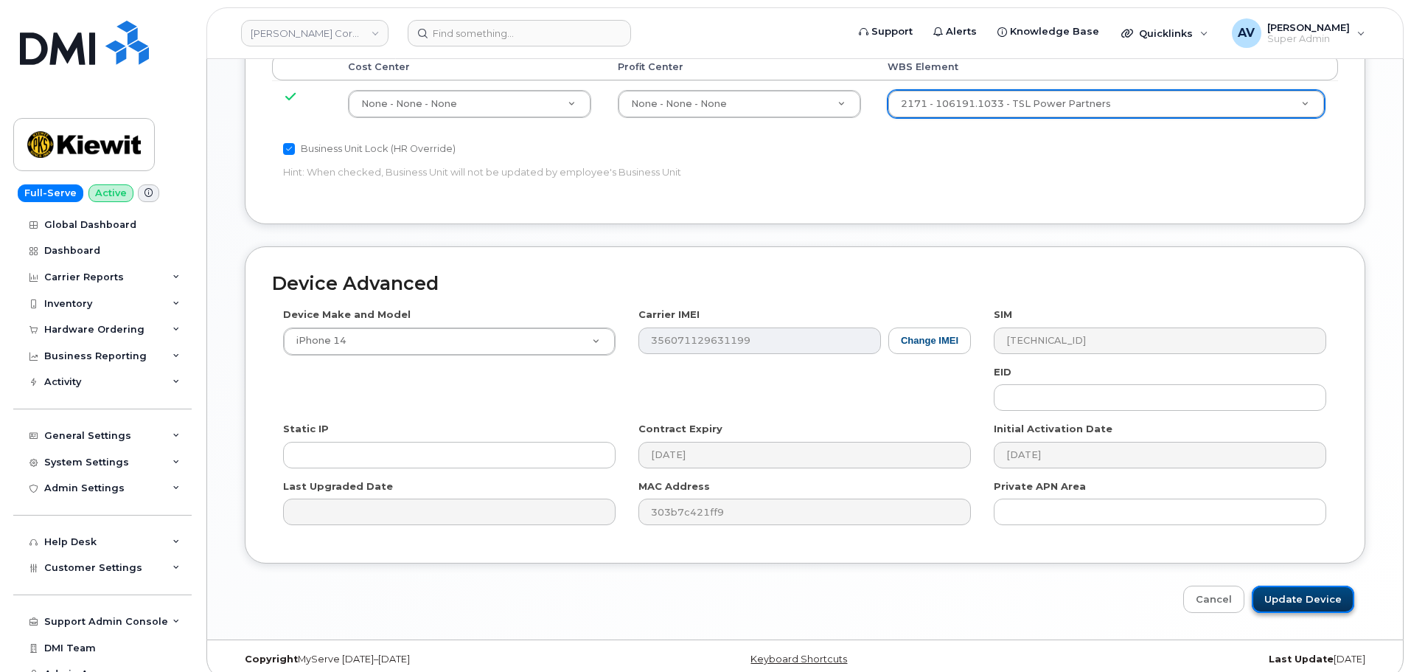
click at [1306, 585] on input "Update Device" at bounding box center [1303, 598] width 102 height 27
type input "Saving..."
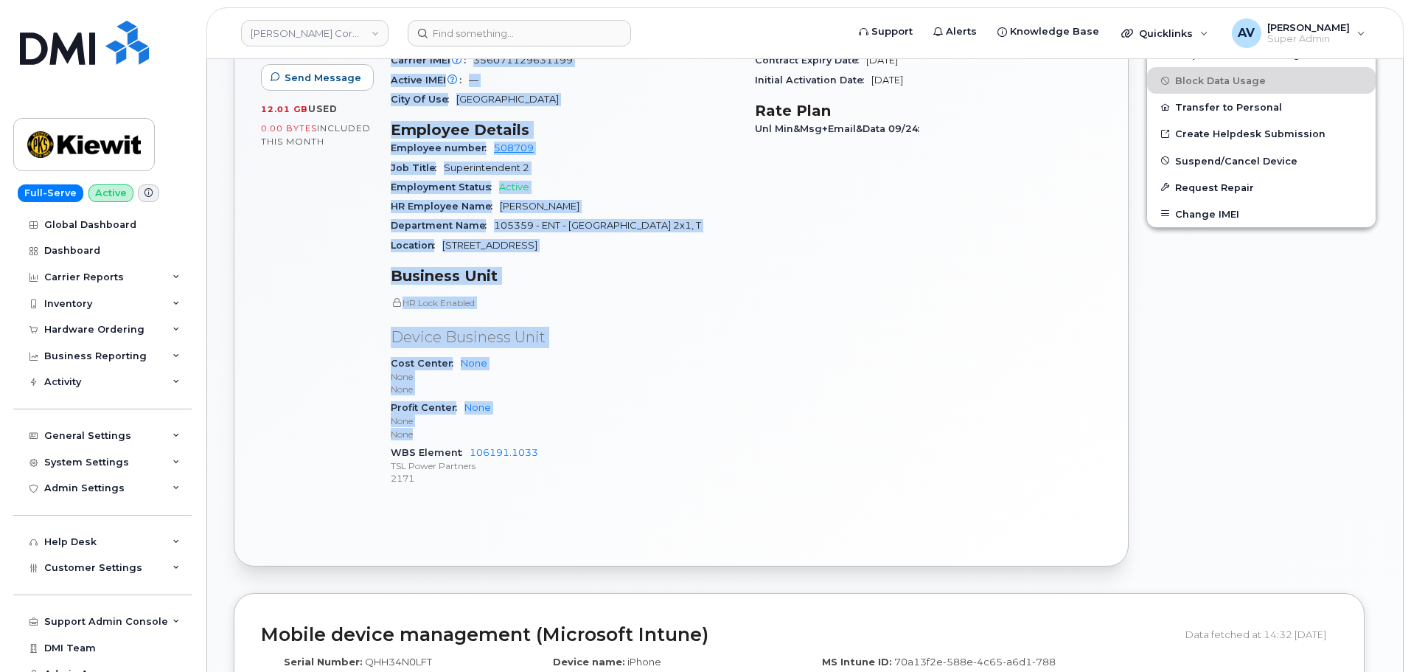
scroll to position [590, 0]
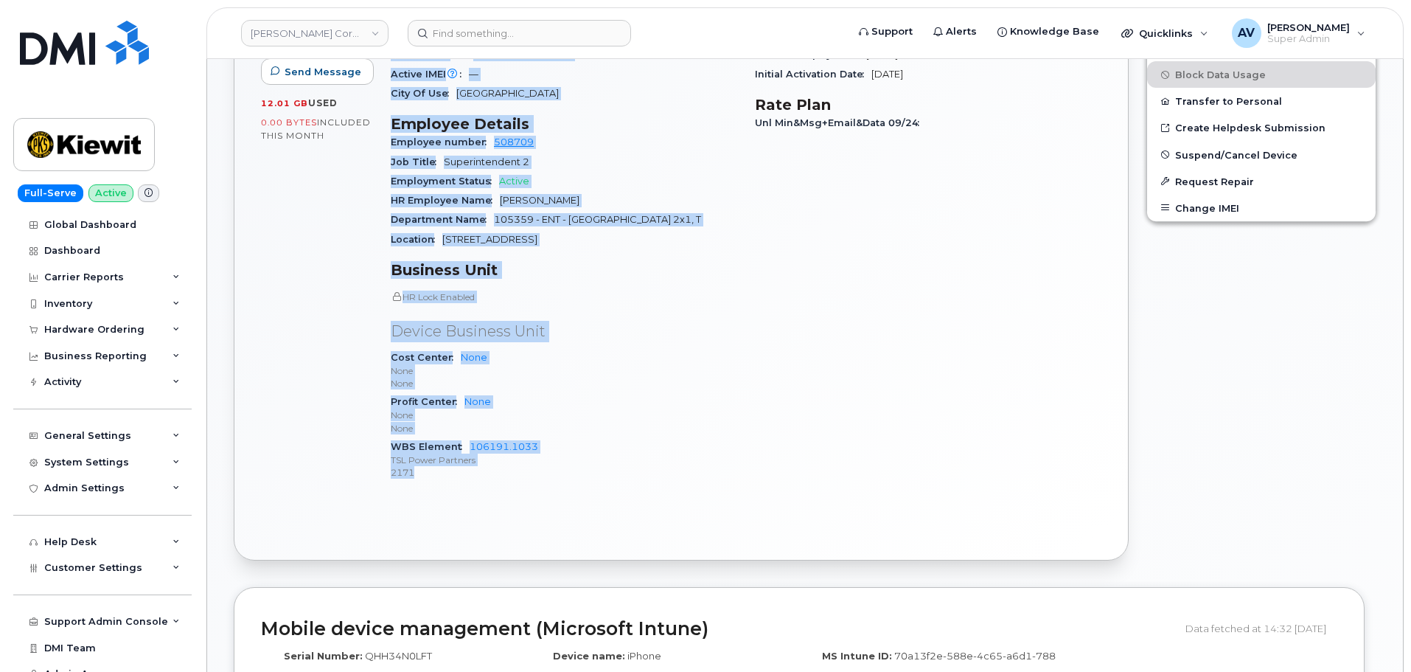
drag, startPoint x: 393, startPoint y: 293, endPoint x: 593, endPoint y: 482, distance: 275.3
click at [593, 482] on div "Device Details Device iPhone 14 128GB + Upgrade Device SIM 89148000011121523607…" at bounding box center [564, 206] width 364 height 594
copy div "Device Details Device iPhone 14 128GB + Upgrade Device SIM 89148000011121523607…"
